Goal: Transaction & Acquisition: Subscribe to service/newsletter

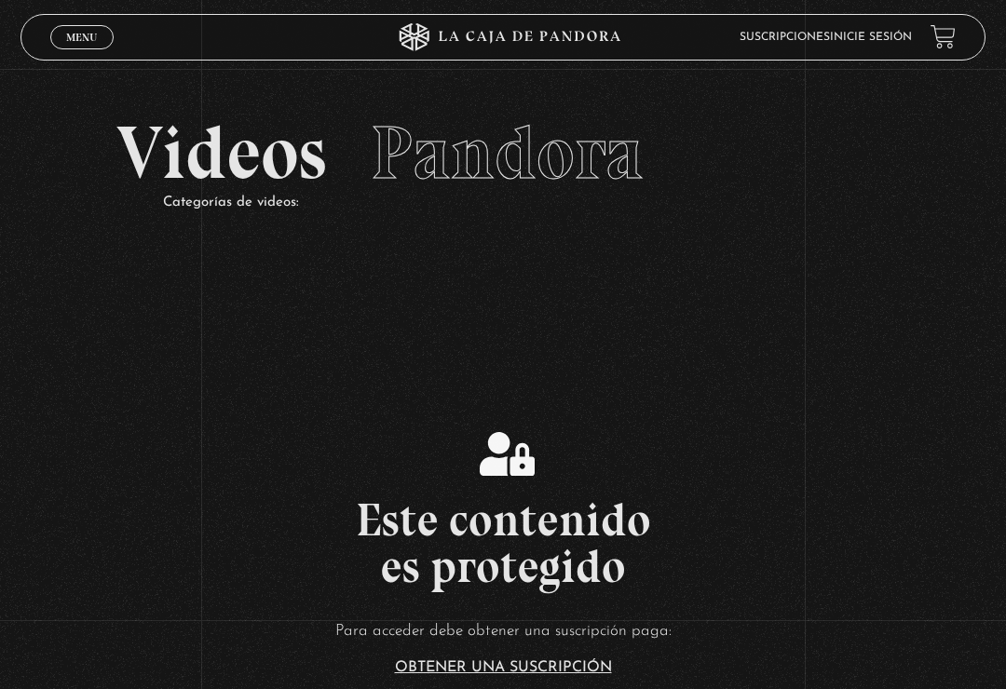
scroll to position [644, 0]
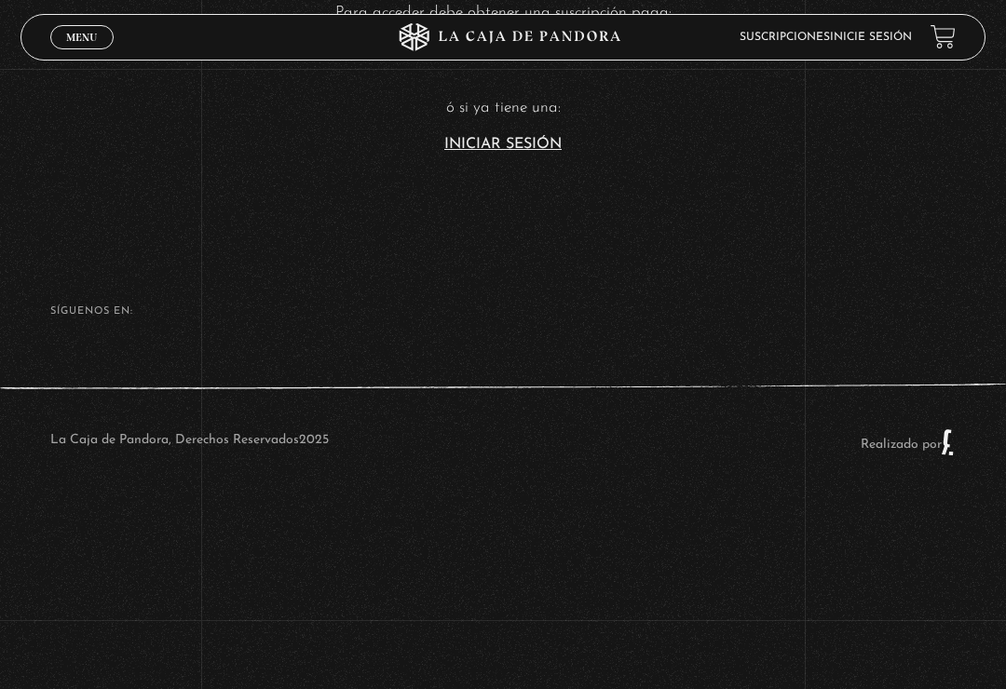
click at [533, 114] on article "Para acceder debe obtener una suscripción paga: Obtener una suscripción ó si ya…" at bounding box center [503, 75] width 1006 height 152
click at [530, 137] on link "Iniciar Sesión" at bounding box center [502, 144] width 117 height 15
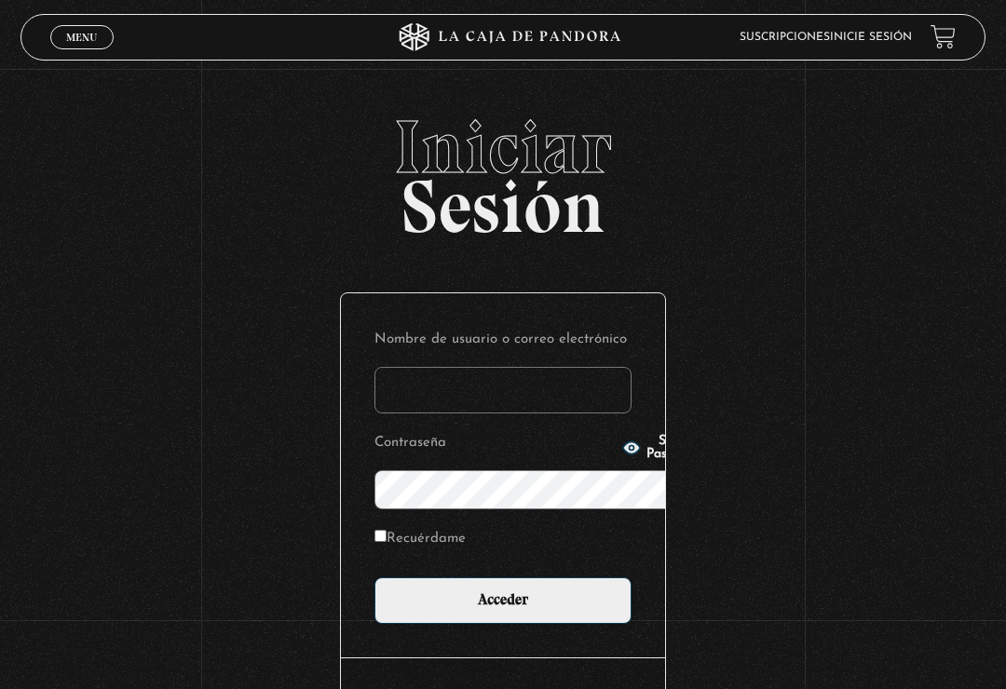
type input "[EMAIL_ADDRESS][DOMAIN_NAME]"
click at [503, 577] on input "Acceder" at bounding box center [502, 600] width 257 height 47
click at [490, 577] on input "Acceder" at bounding box center [502, 600] width 257 height 47
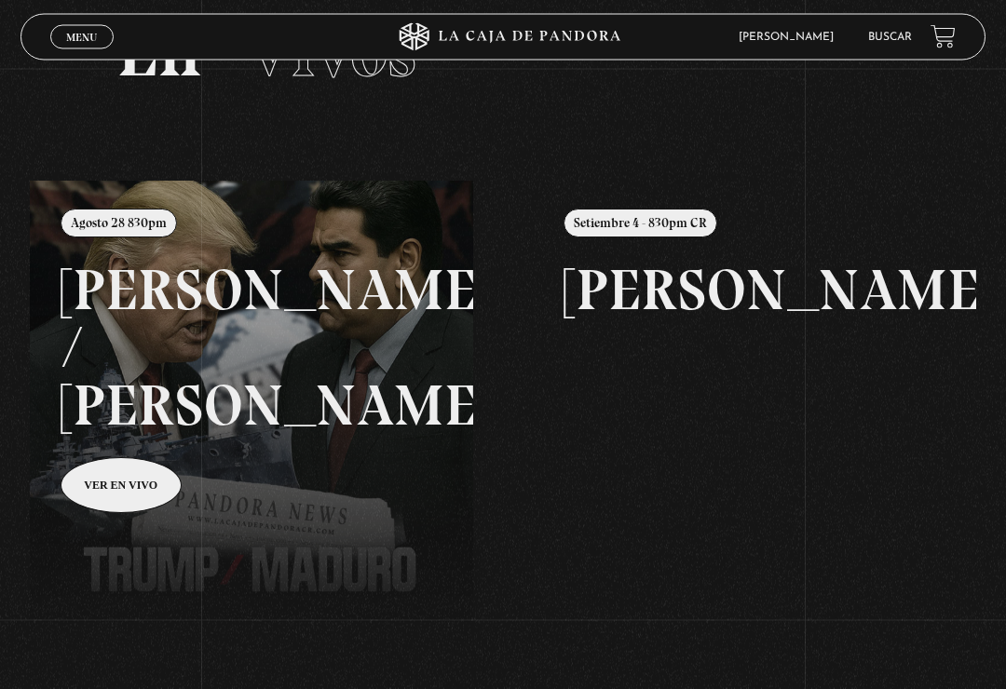
scroll to position [101, 0]
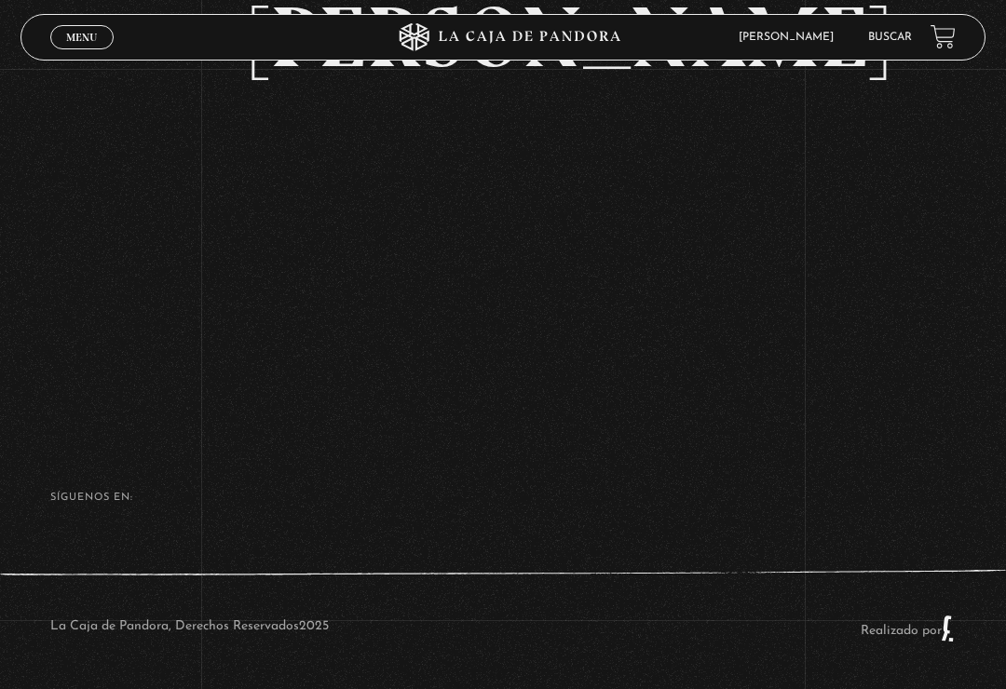
scroll to position [328, 0]
click at [861, 228] on div "Volver Setiembre 4 - 830pm CR Maria Gabriela de Faria" at bounding box center [503, 157] width 1006 height 539
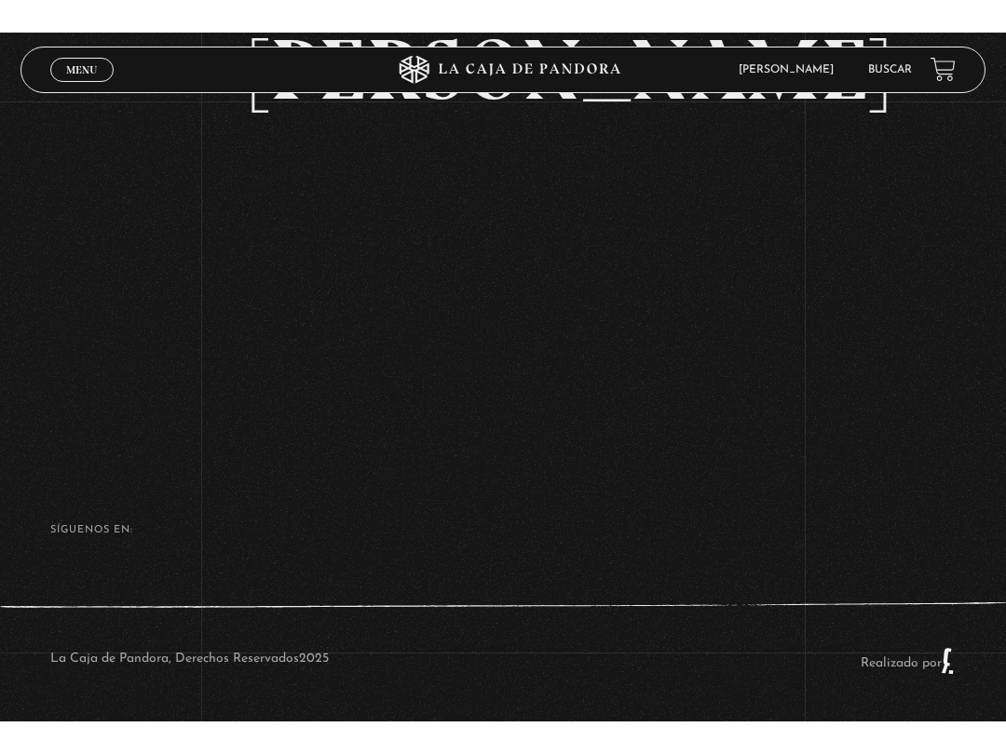
scroll to position [0, 0]
